Goal: Ask a question: Seek information or help from site administrators or community

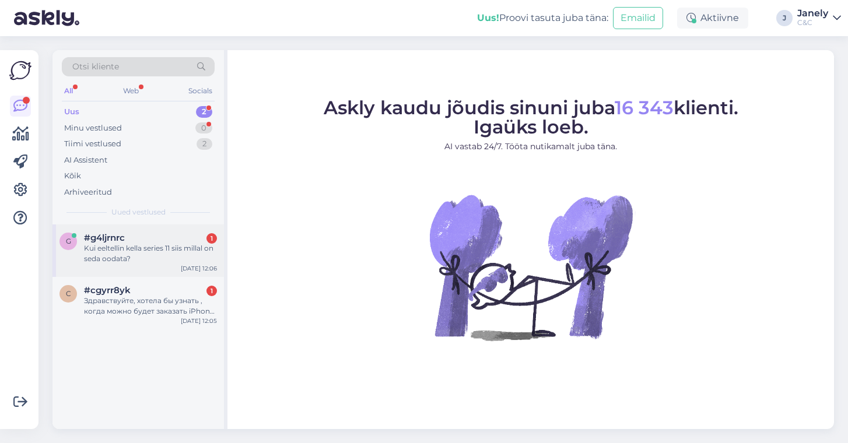
click at [160, 251] on div "Kui eeltellin kella series 11 siis millal on seda oodata?" at bounding box center [150, 253] width 133 height 21
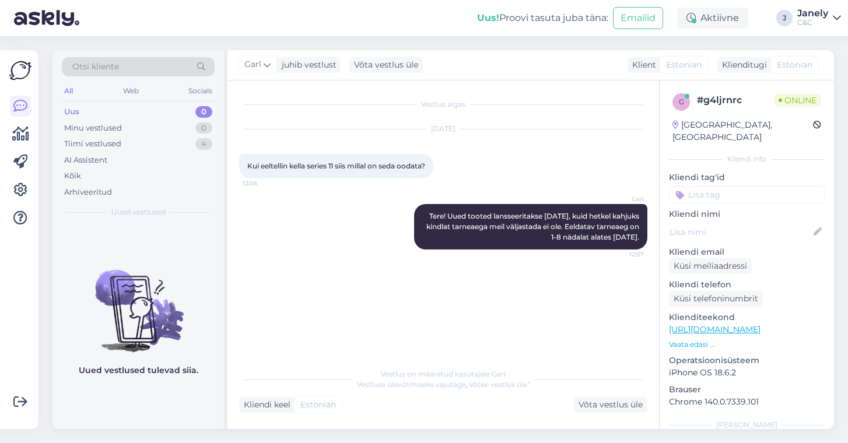
click at [141, 314] on img at bounding box center [139, 301] width 172 height 105
click at [123, 132] on div "Minu vestlused 0" at bounding box center [138, 128] width 153 height 16
click at [126, 142] on div "Tiimi vestlused 4" at bounding box center [138, 144] width 153 height 16
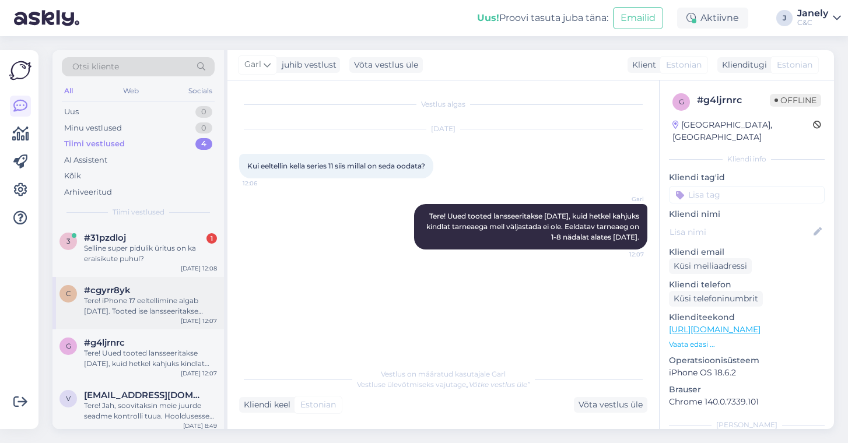
click at [180, 306] on div "Tere! iPhone 17 eeltellimine algab [DATE]. Tooted ise lansseeritakse [DATE]. Ee…" at bounding box center [150, 306] width 133 height 21
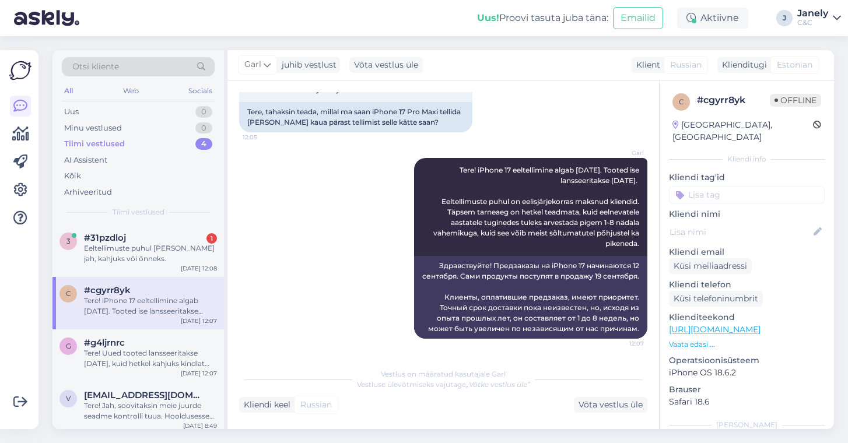
scroll to position [108, 0]
click at [163, 351] on div "Tere! Uued tooted lansseeritakse [DATE], kuid hetkel kahjuks kindlat tarneaega …" at bounding box center [150, 358] width 133 height 21
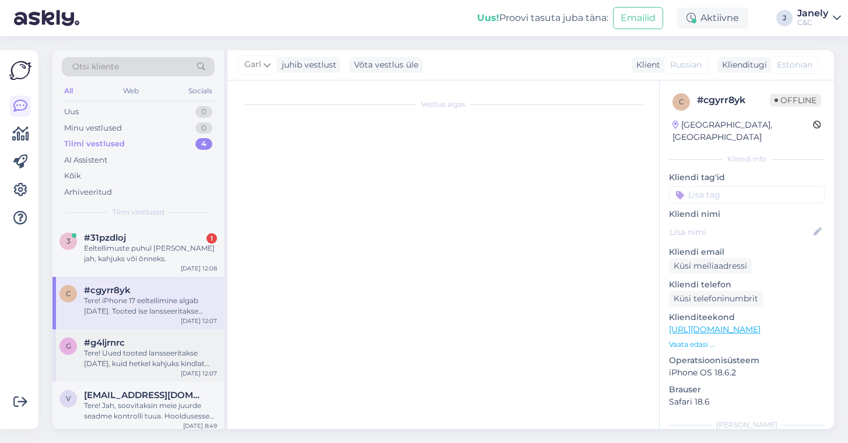
scroll to position [0, 0]
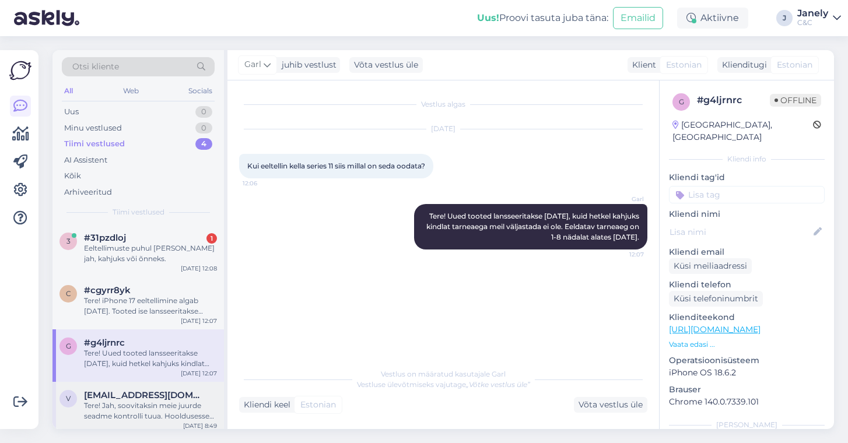
click at [172, 401] on div "Tere! Jah, soovitaksin meie juurde seadme kontrolli tuua. Hooldusesse saab aega…" at bounding box center [150, 411] width 133 height 21
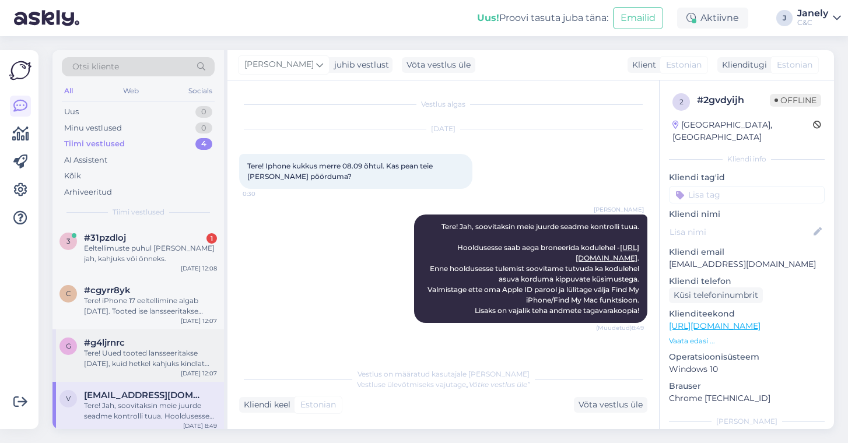
click at [165, 355] on div "Tere! Uued tooted lansseeritakse [DATE], kuid hetkel kahjuks kindlat tarneaega …" at bounding box center [150, 358] width 133 height 21
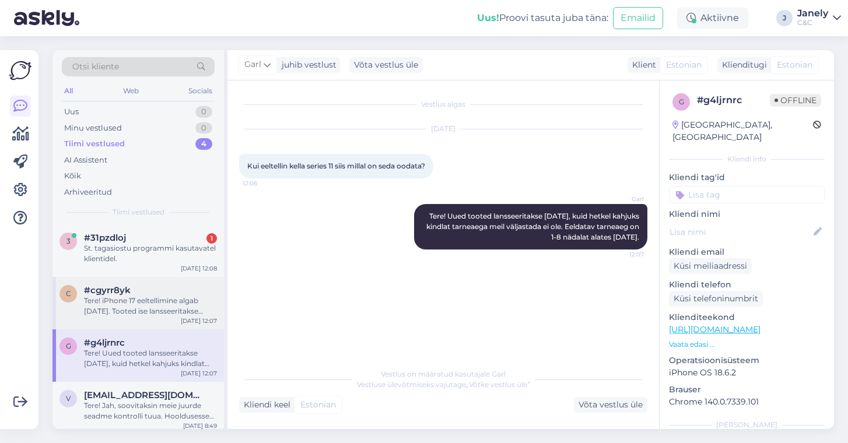
click at [188, 304] on div "Tere! iPhone 17 eeltellimine algab [DATE]. Tooted ise lansseeritakse [DATE]. Ee…" at bounding box center [150, 306] width 133 height 21
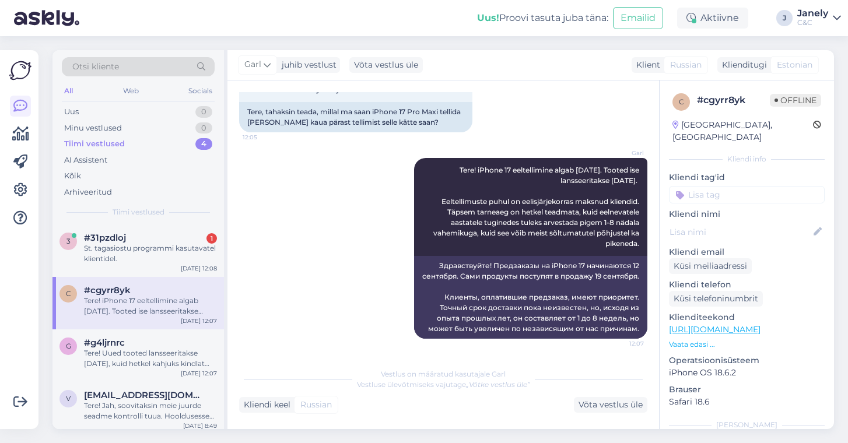
drag, startPoint x: 427, startPoint y: 156, endPoint x: 648, endPoint y: 237, distance: 234.7
click at [648, 237] on div "Vestlus algas [DATE] Здравствуйте, хотела бы узнать , когда можно будет заказат…" at bounding box center [448, 222] width 419 height 260
click at [573, 229] on div "Garl Tere! iPhone 17 eeltellimine algab [DATE]. Tooted ise lansseeritakse [DATE…" at bounding box center [530, 207] width 233 height 98
click at [573, 207] on div "Garl Tere! iPhone 17 eeltellimine algab [DATE]. Tooted ise lansseeritakse [DATE…" at bounding box center [530, 207] width 233 height 98
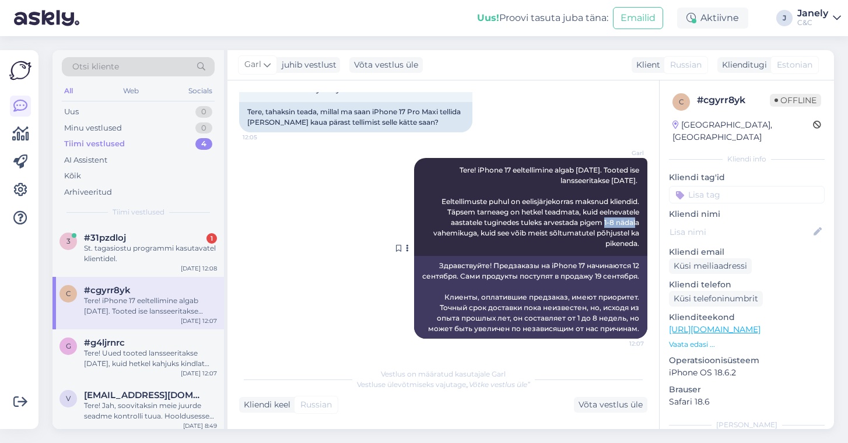
click at [573, 207] on div "Garl Tere! iPhone 17 eeltellimine algab [DATE]. Tooted ise lansseeritakse [DATE…" at bounding box center [530, 207] width 233 height 98
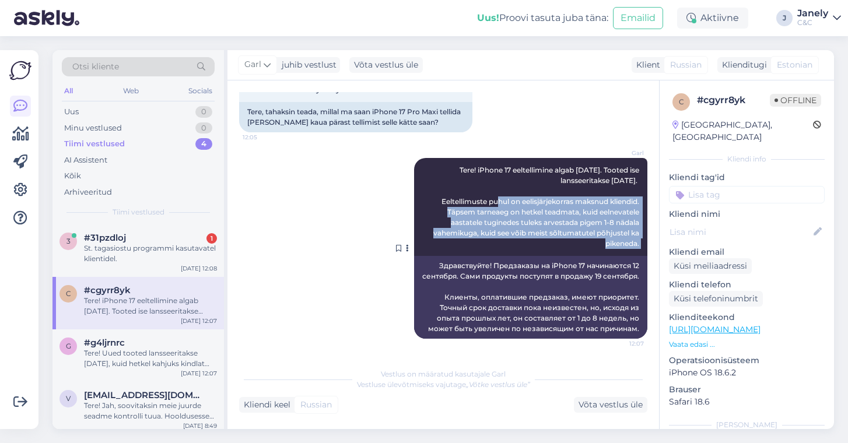
click at [573, 207] on div "Garl Tere! iPhone 17 eeltellimine algab [DATE]. Tooted ise lansseeritakse [DATE…" at bounding box center [530, 207] width 233 height 98
click at [579, 212] on span "Tere! iPhone 17 eeltellimine algab [DATE]. Tooted ise lansseeritakse [DATE]. Ee…" at bounding box center [537, 207] width 208 height 82
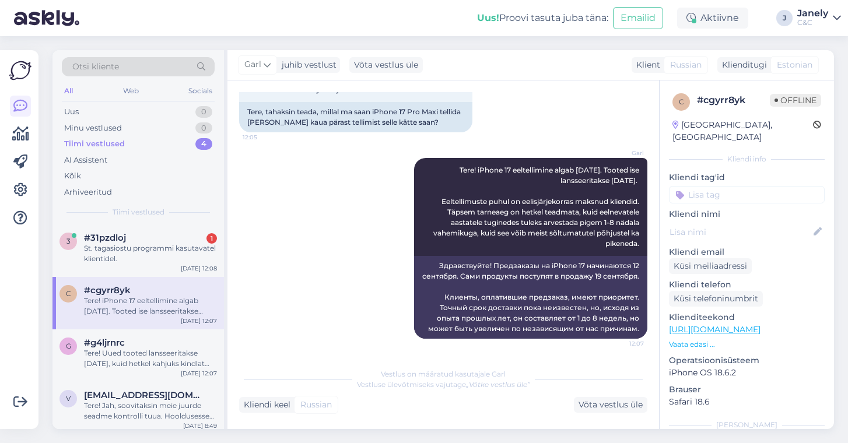
drag, startPoint x: 636, startPoint y: 236, endPoint x: 428, endPoint y: 147, distance: 227.1
click at [428, 147] on div "Garl Tere! iPhone 17 eeltellimine algab [DATE]. Tooted ise lansseeritakse [DATE…" at bounding box center [443, 248] width 408 height 207
copy span "Tere! iPhone 17 eeltellimine algab [DATE]. Tooted ise lansseeritakse [DATE]. Ee…"
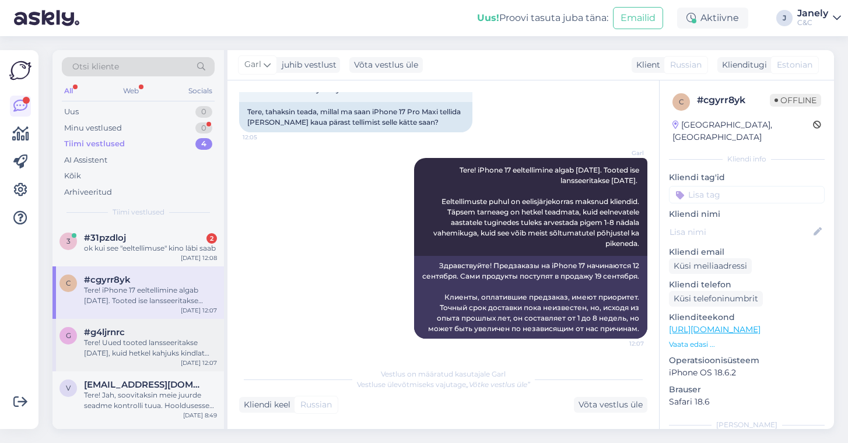
click at [174, 338] on div "#g4ljrnrc" at bounding box center [150, 332] width 133 height 11
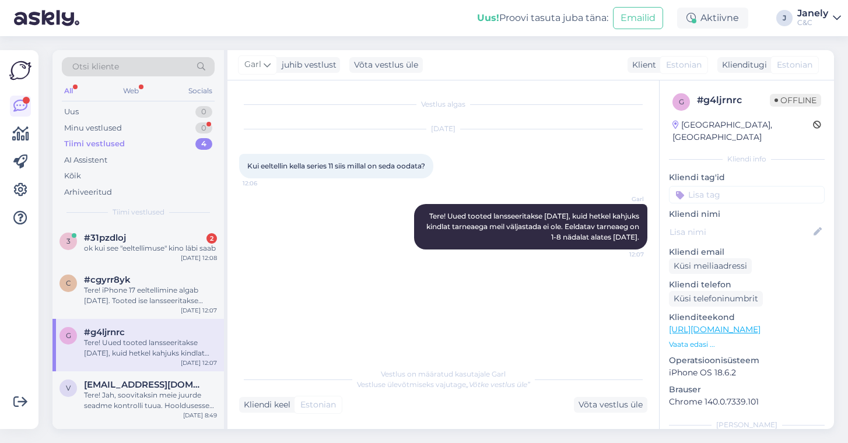
drag, startPoint x: 424, startPoint y: 214, endPoint x: 573, endPoint y: 256, distance: 155.7
click at [573, 256] on div "Garl Tere! Uued tooted lansseeritakse [DATE], kuid hetkel kahjuks kindlat tarne…" at bounding box center [443, 226] width 408 height 71
copy span "Tere! Uued tooted lansseeritakse [DATE], kuid hetkel kahjuks kindlat tarneaega …"
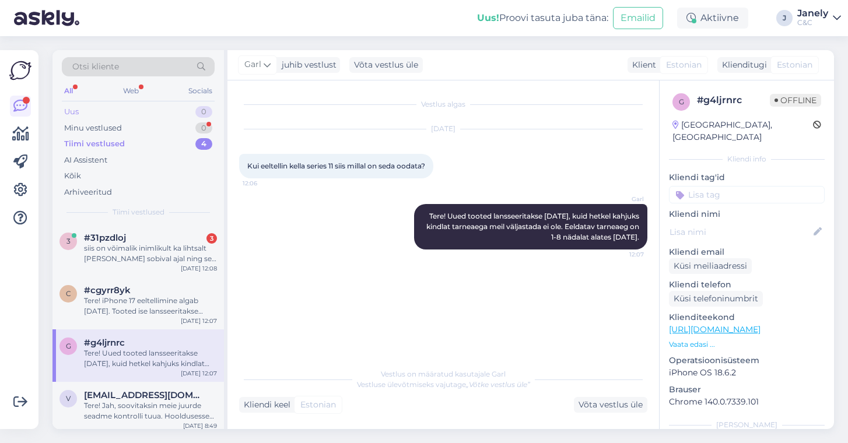
click at [148, 114] on div "Uus 0" at bounding box center [138, 112] width 153 height 16
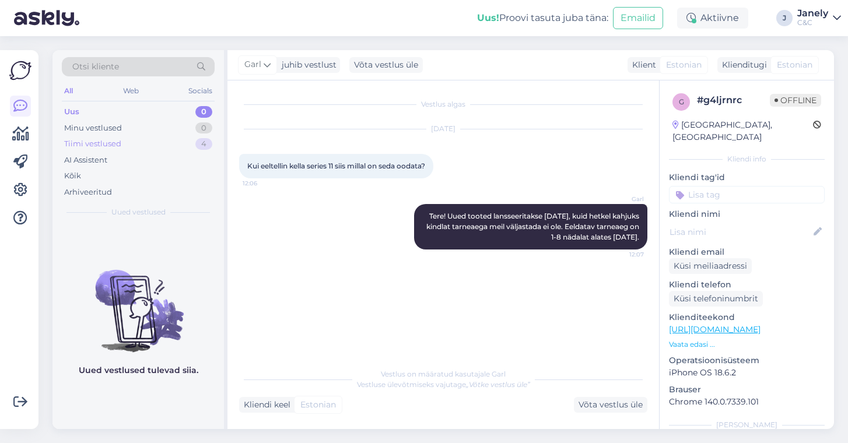
click at [156, 141] on div "Tiimi vestlused 4" at bounding box center [138, 144] width 153 height 16
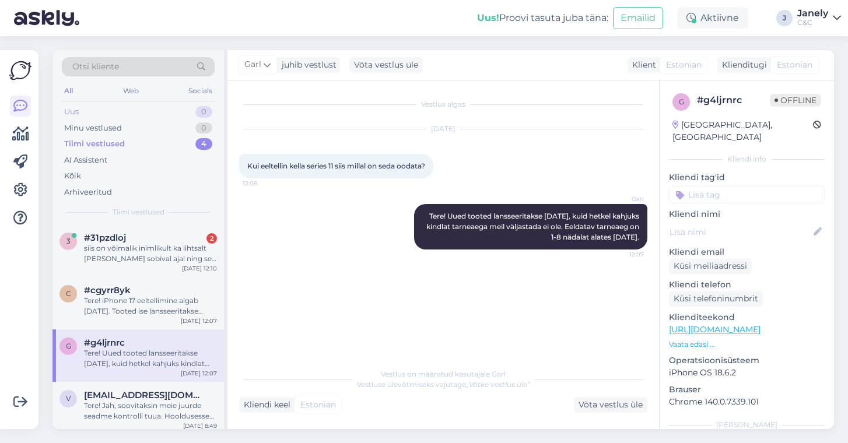
click at [137, 113] on div "Uus 0" at bounding box center [138, 112] width 153 height 16
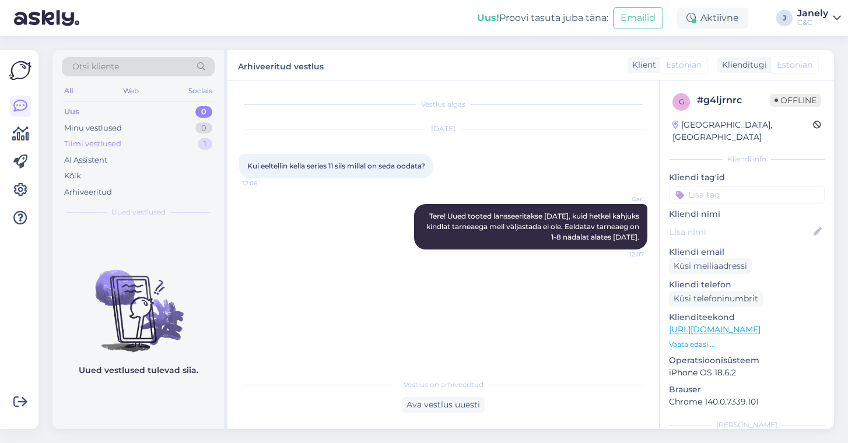
click at [126, 141] on div "Tiimi vestlused 1" at bounding box center [138, 144] width 153 height 16
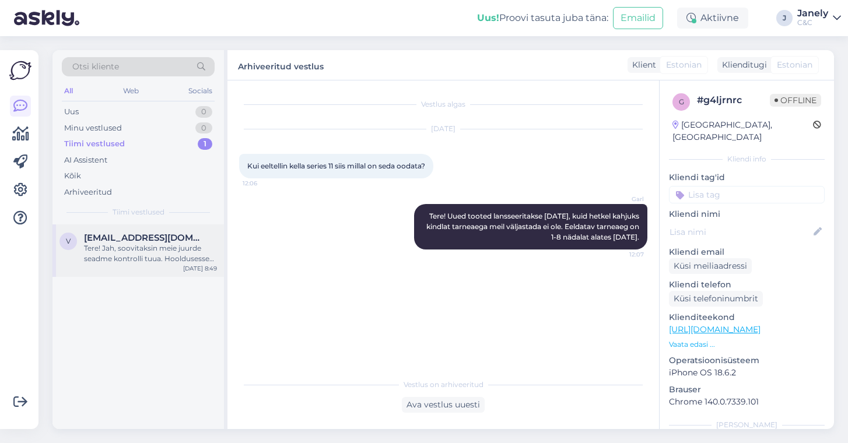
click at [152, 262] on div "Tere! Jah, soovitaksin meie juurde seadme kontrolli tuua. Hooldusesse saab aega…" at bounding box center [150, 253] width 133 height 21
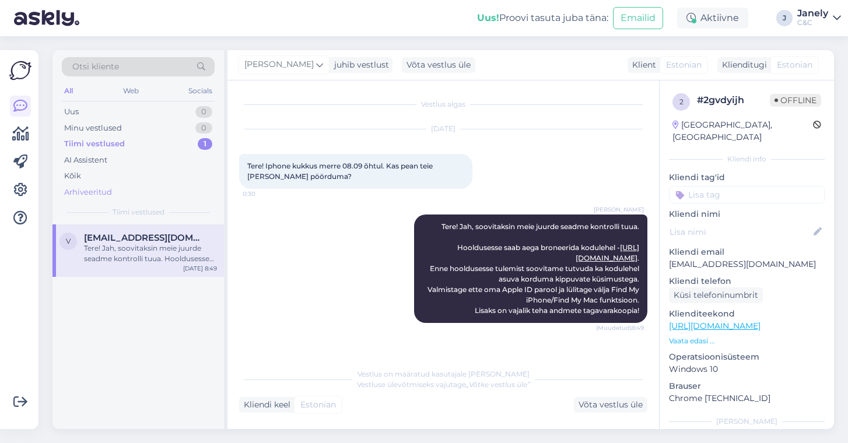
click at [113, 188] on div "Arhiveeritud" at bounding box center [138, 192] width 153 height 16
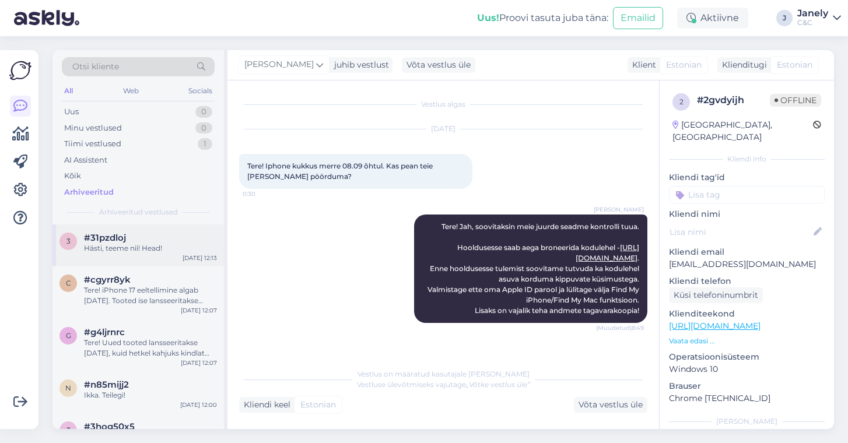
click at [166, 250] on div "Hästi, teeme nii! Head!" at bounding box center [150, 248] width 133 height 11
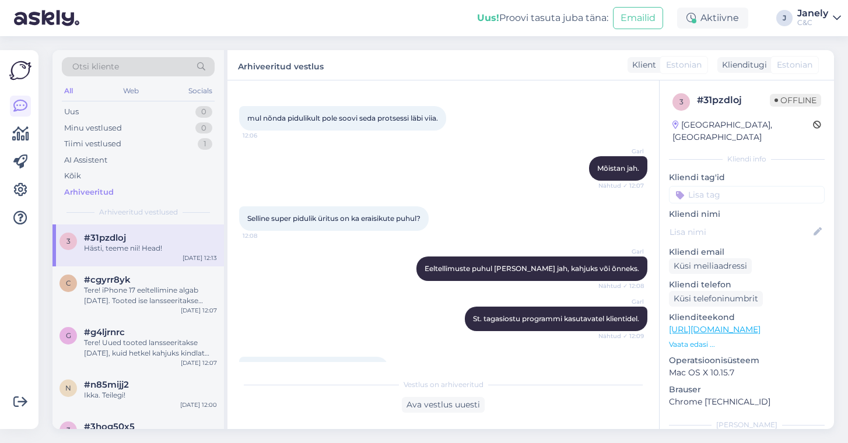
scroll to position [2981, 0]
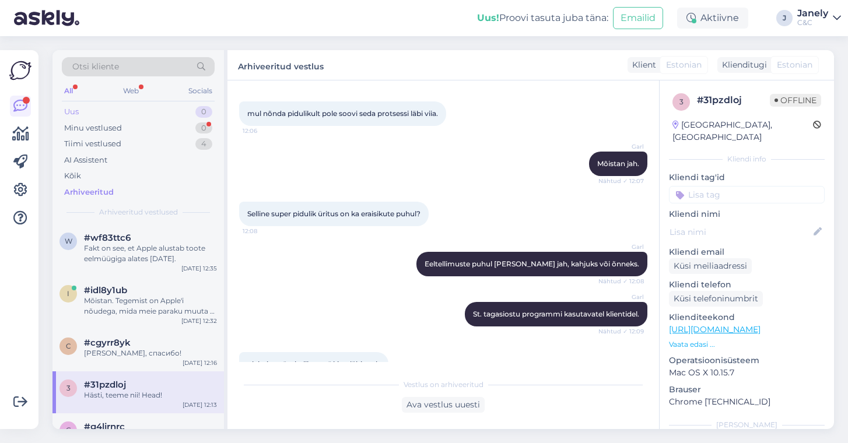
click at [153, 112] on div "Uus 0" at bounding box center [138, 112] width 153 height 16
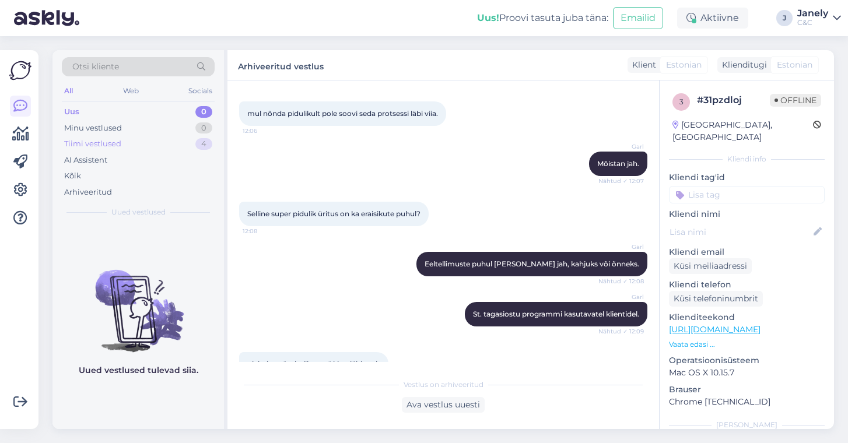
click at [146, 150] on div "Tiimi vestlused 4" at bounding box center [138, 144] width 153 height 16
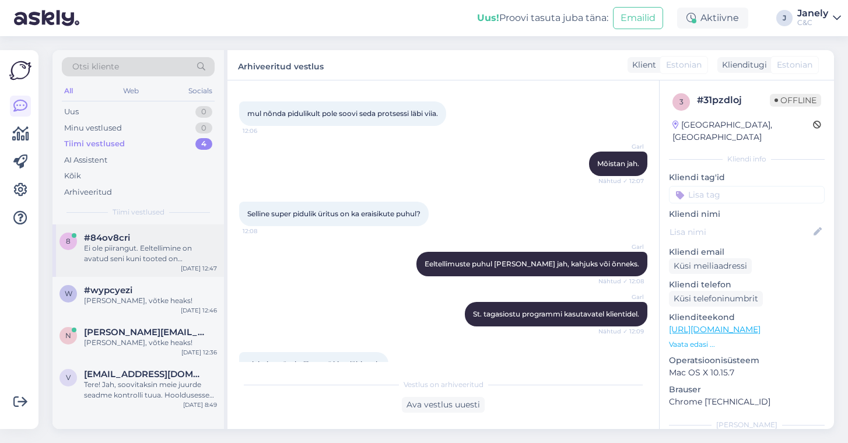
click at [180, 248] on div "Ei ole piirangut. Eeltellimine on avatud seni kuni tooted on vabamüüki jõudnud." at bounding box center [150, 253] width 133 height 21
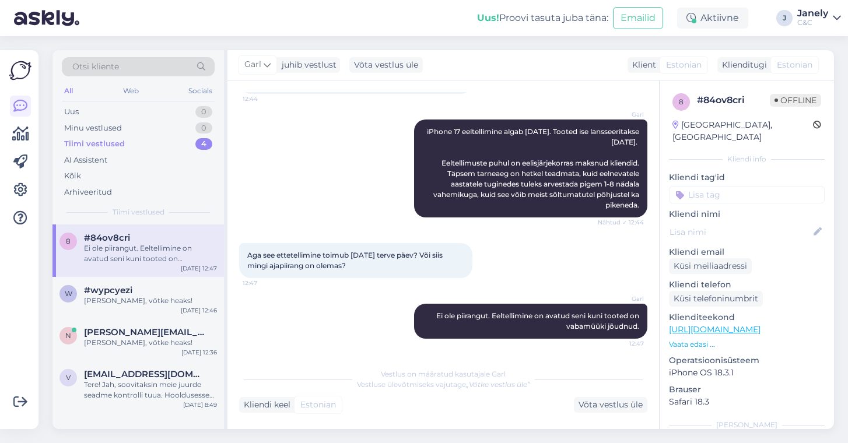
scroll to position [522, 0]
click at [144, 281] on div "w #wypcyezi [PERSON_NAME], võtke heaks! [DATE] 12:46" at bounding box center [139, 298] width 172 height 42
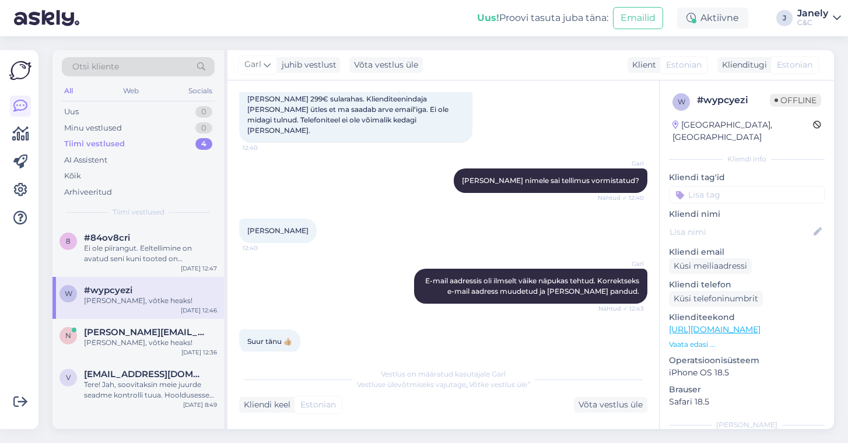
scroll to position [198, 0]
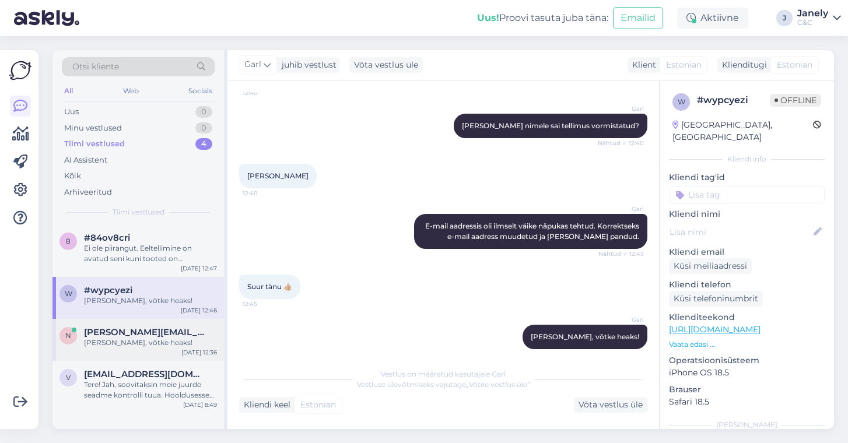
click at [177, 338] on div "[PERSON_NAME], võtke heaks!" at bounding box center [150, 343] width 133 height 11
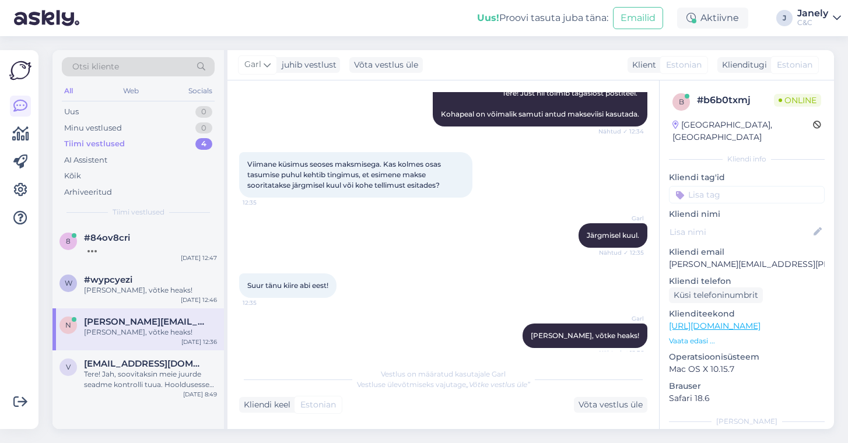
scroll to position [195, 0]
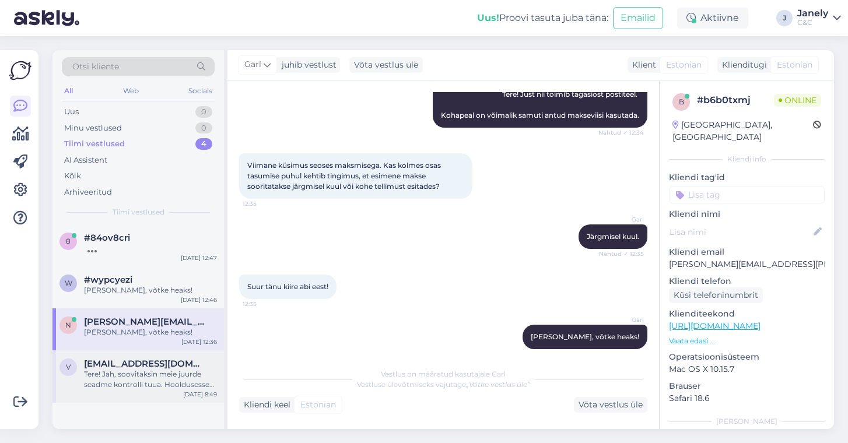
click at [159, 374] on div "Tere! Jah, soovitaksin meie juurde seadme kontrolli tuua. Hooldusesse saab aega…" at bounding box center [150, 379] width 133 height 21
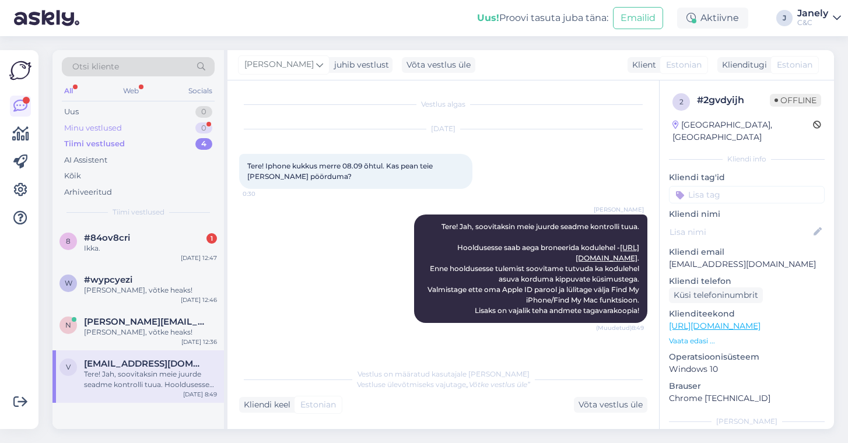
click at [99, 133] on div "Minu vestlused 0" at bounding box center [138, 128] width 153 height 16
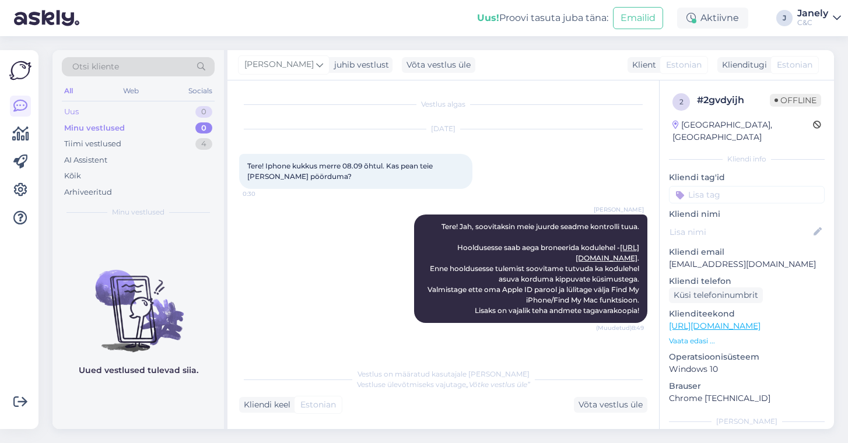
click at [75, 112] on div "Uus" at bounding box center [71, 112] width 15 height 12
click at [100, 145] on div "Tiimi vestlused" at bounding box center [92, 144] width 57 height 12
